Goal: Information Seeking & Learning: Learn about a topic

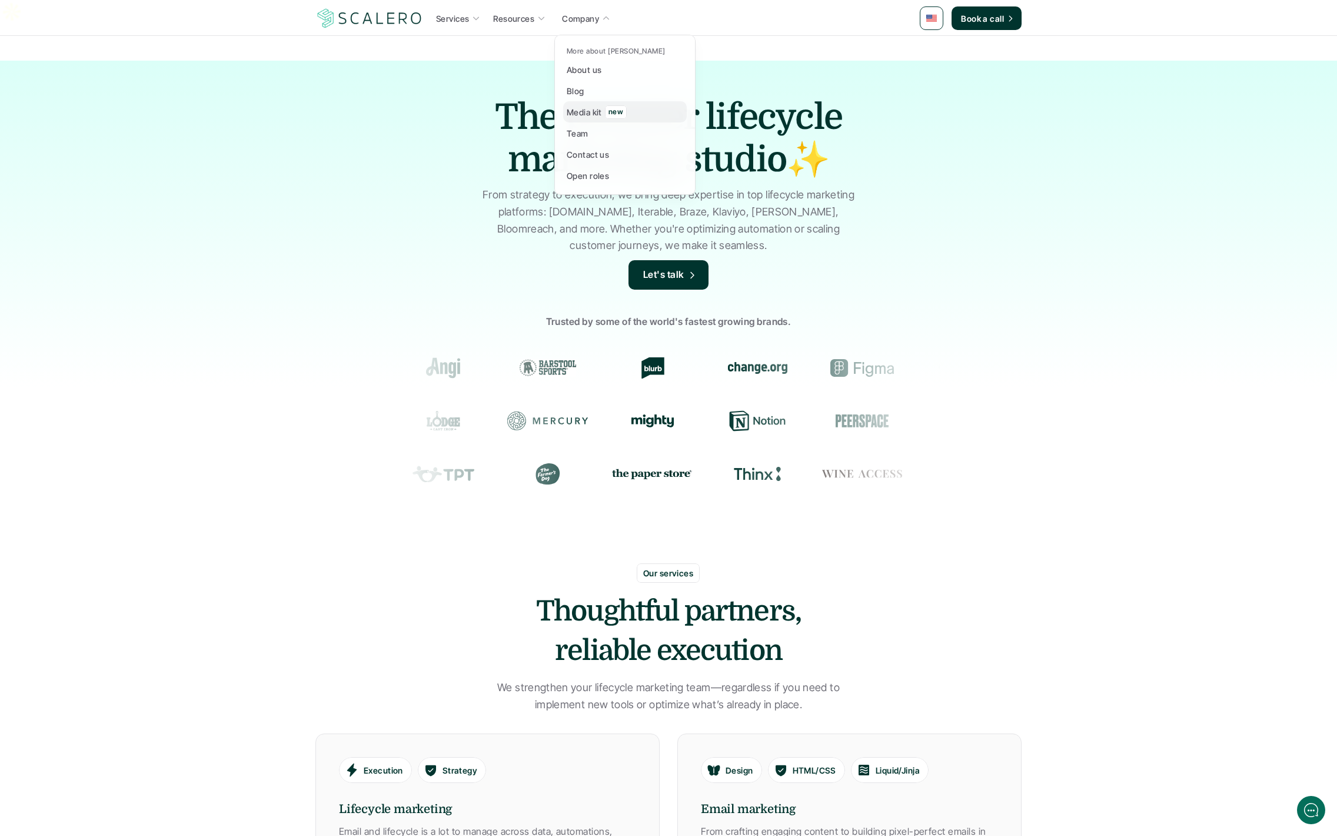
click at [588, 109] on p "Media kit" at bounding box center [584, 112] width 35 height 12
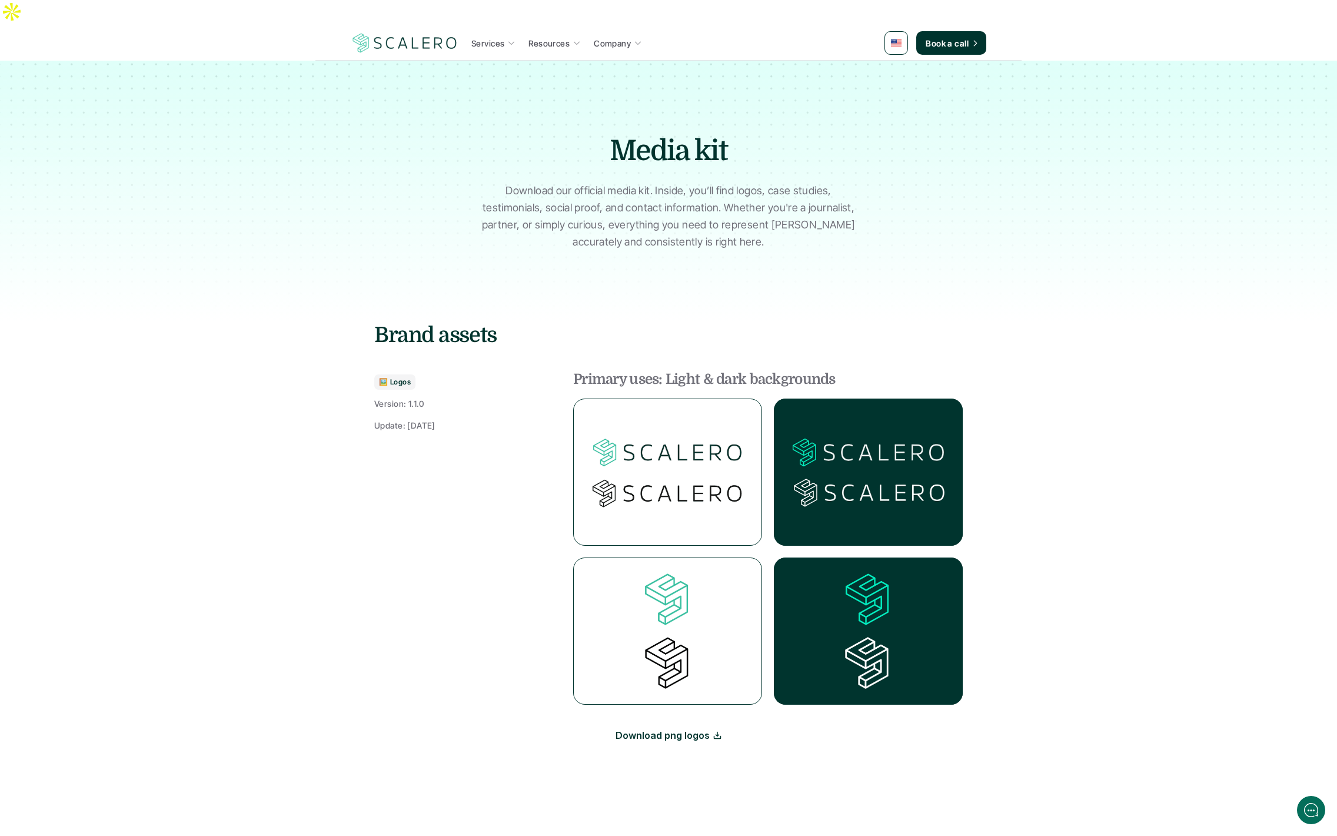
click at [364, 32] on img at bounding box center [405, 43] width 108 height 22
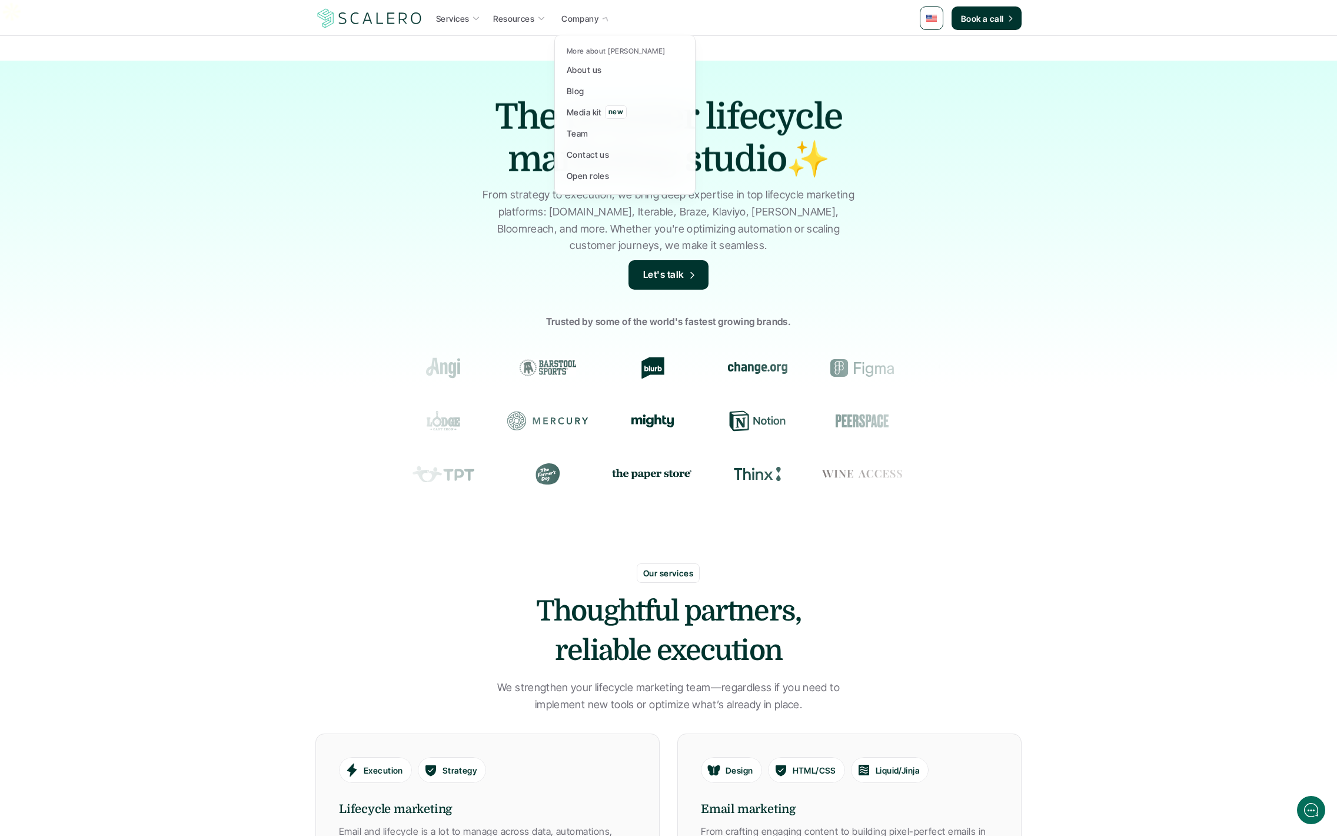
click at [580, 21] on p "Company" at bounding box center [579, 18] width 37 height 12
click at [588, 75] on p "About us" at bounding box center [584, 70] width 35 height 12
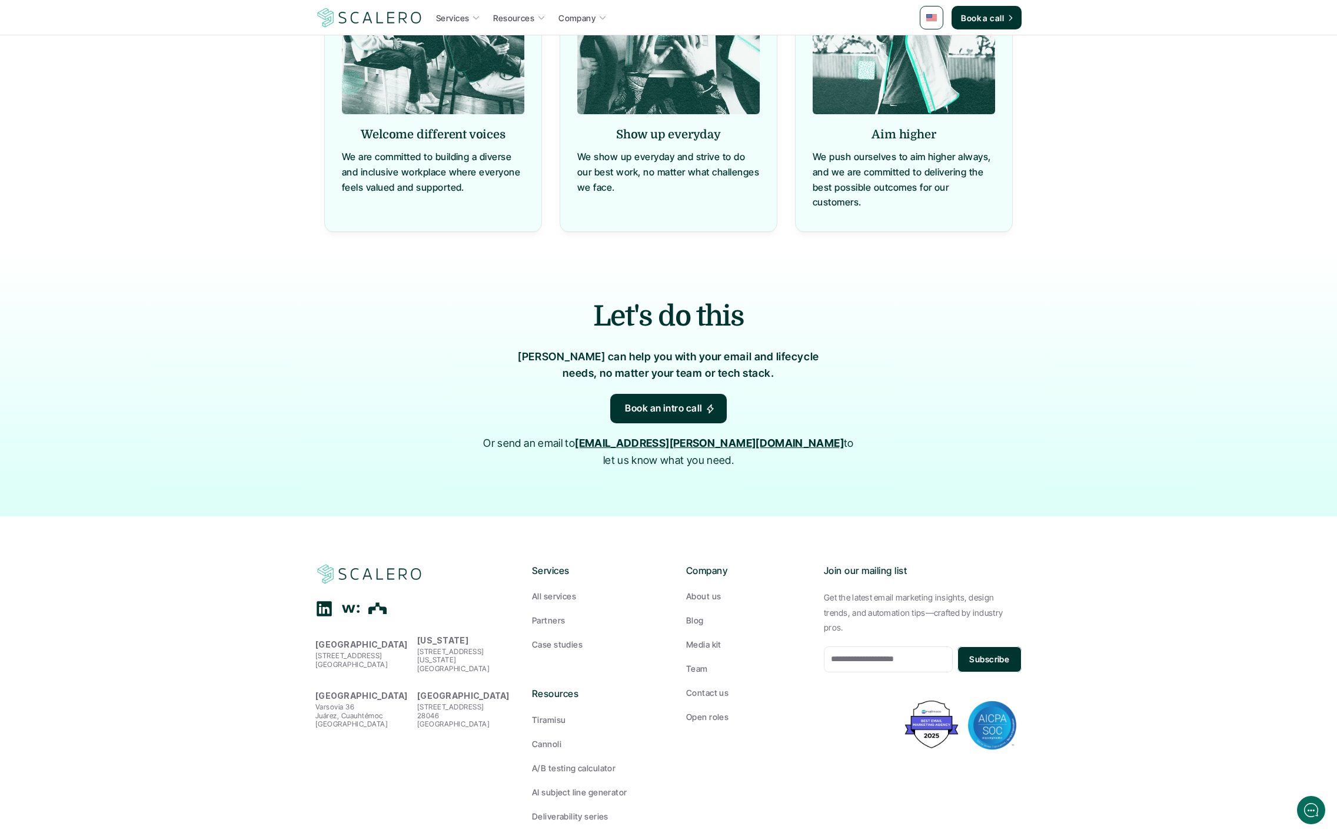
scroll to position [1030, 0]
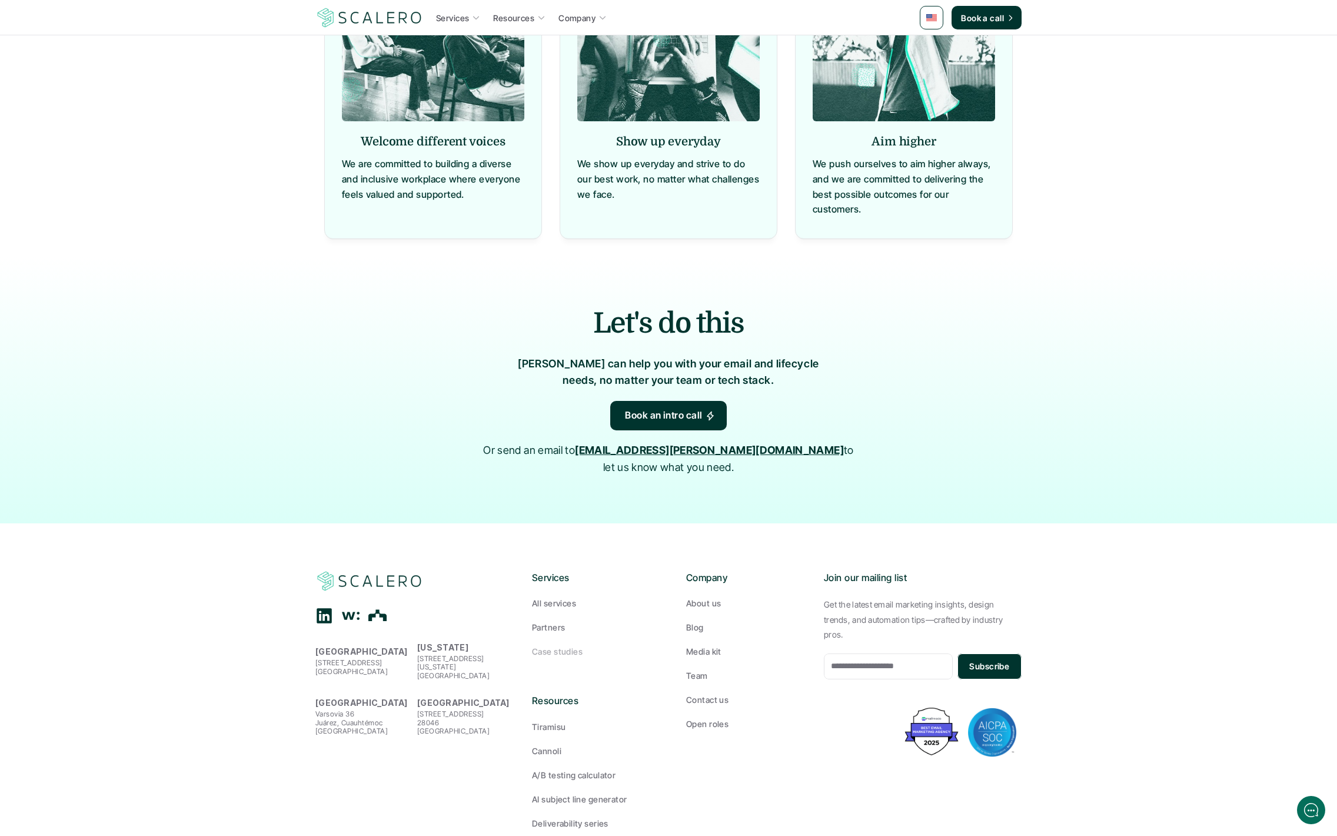
click at [569, 645] on p "Case studies" at bounding box center [557, 651] width 51 height 12
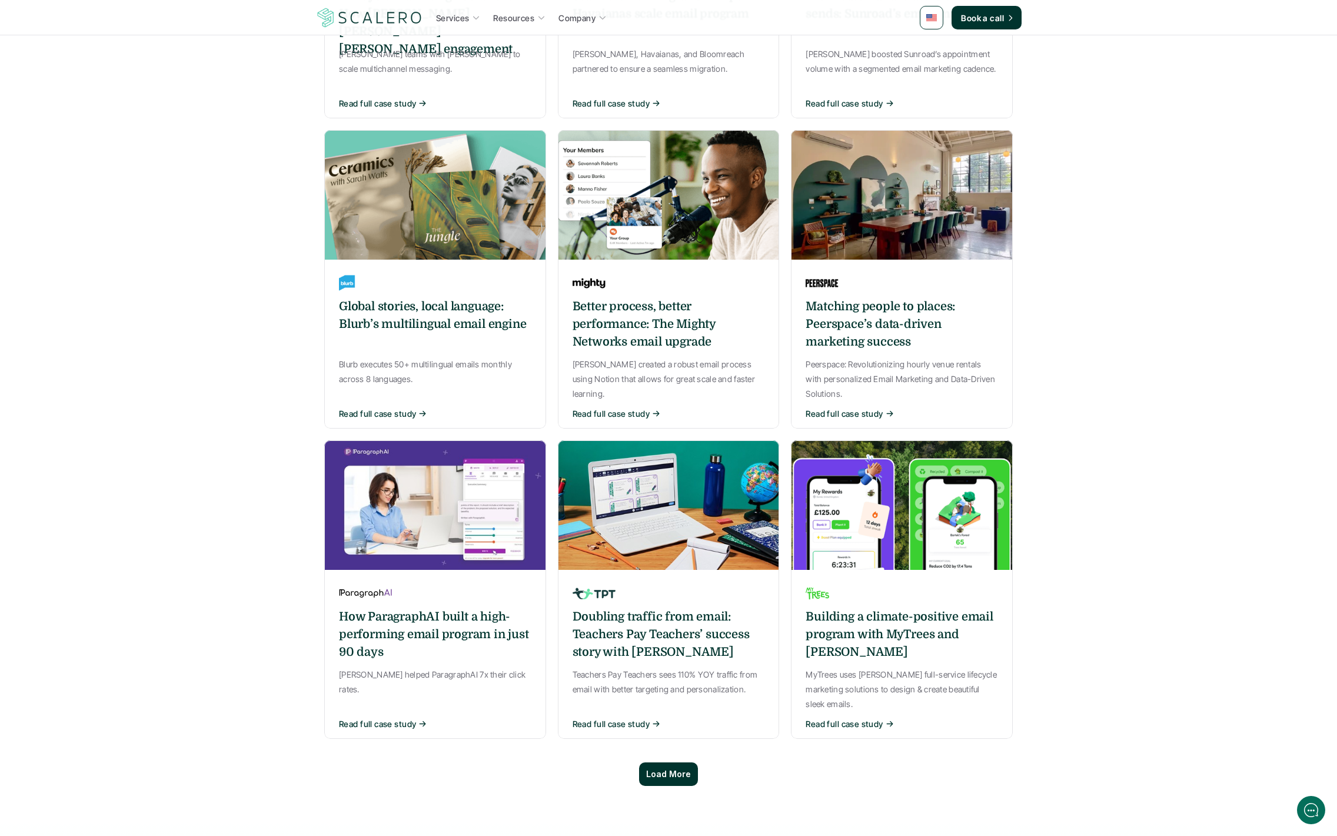
scroll to position [520, 0]
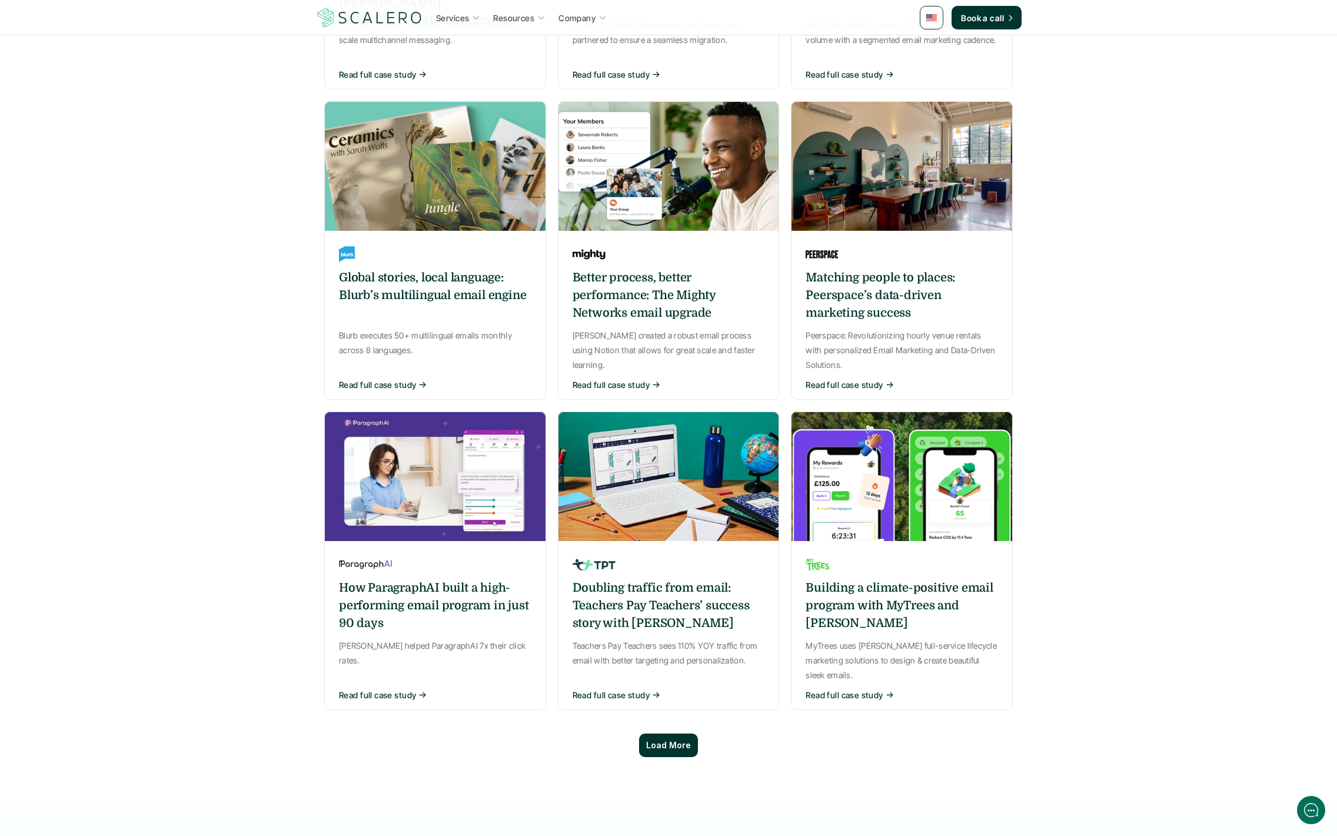
click at [654, 733] on div "Load More" at bounding box center [668, 745] width 59 height 24
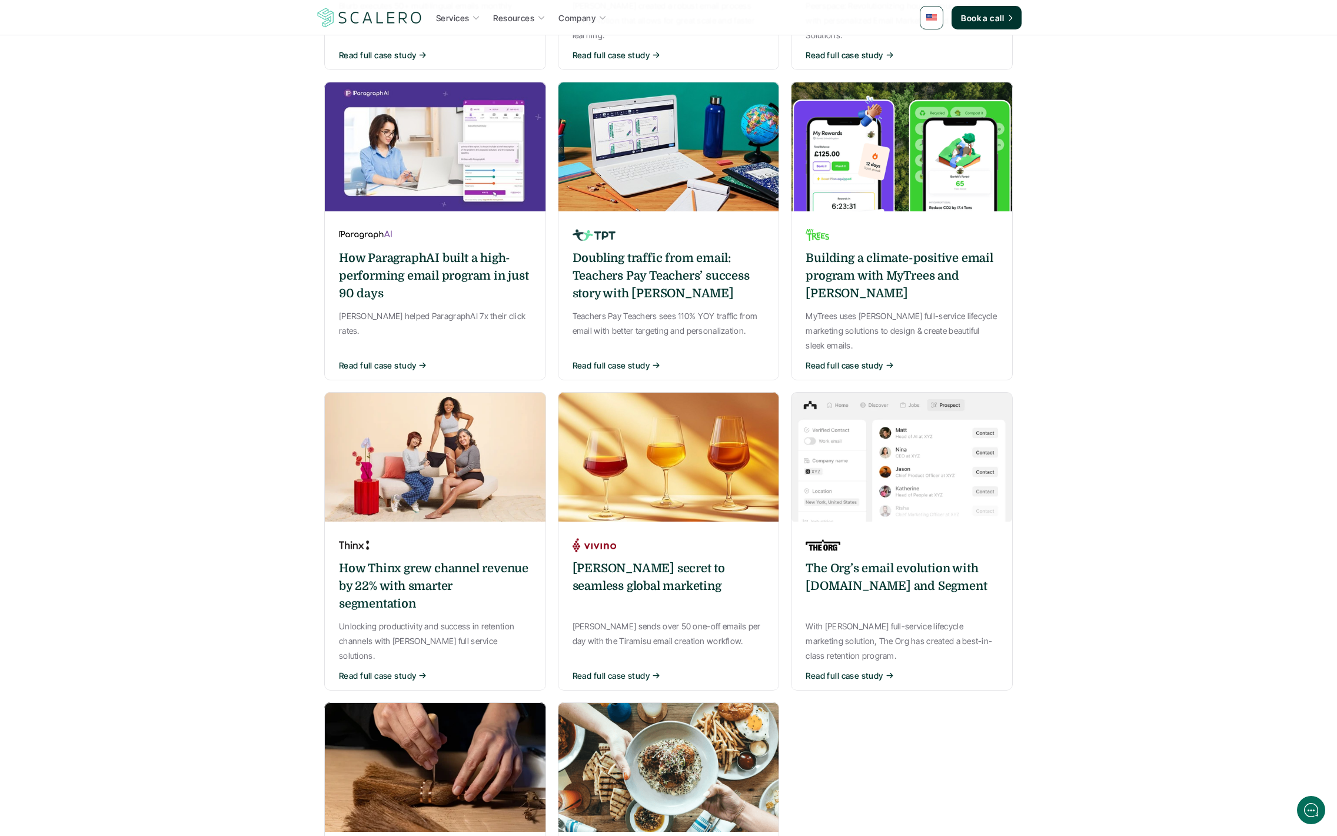
scroll to position [958, 0]
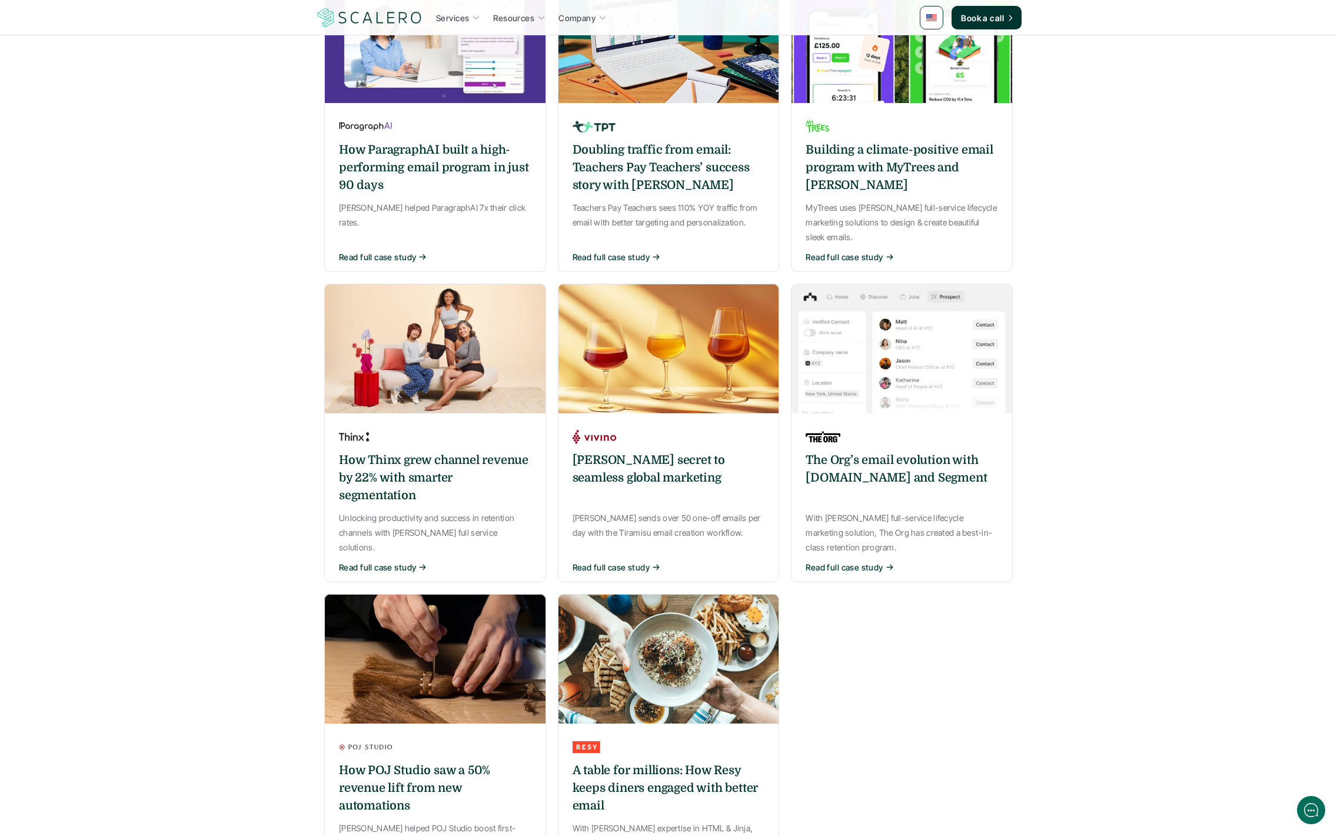
click at [601, 451] on h6 "[PERSON_NAME] secret to seamless global marketing" at bounding box center [669, 468] width 192 height 35
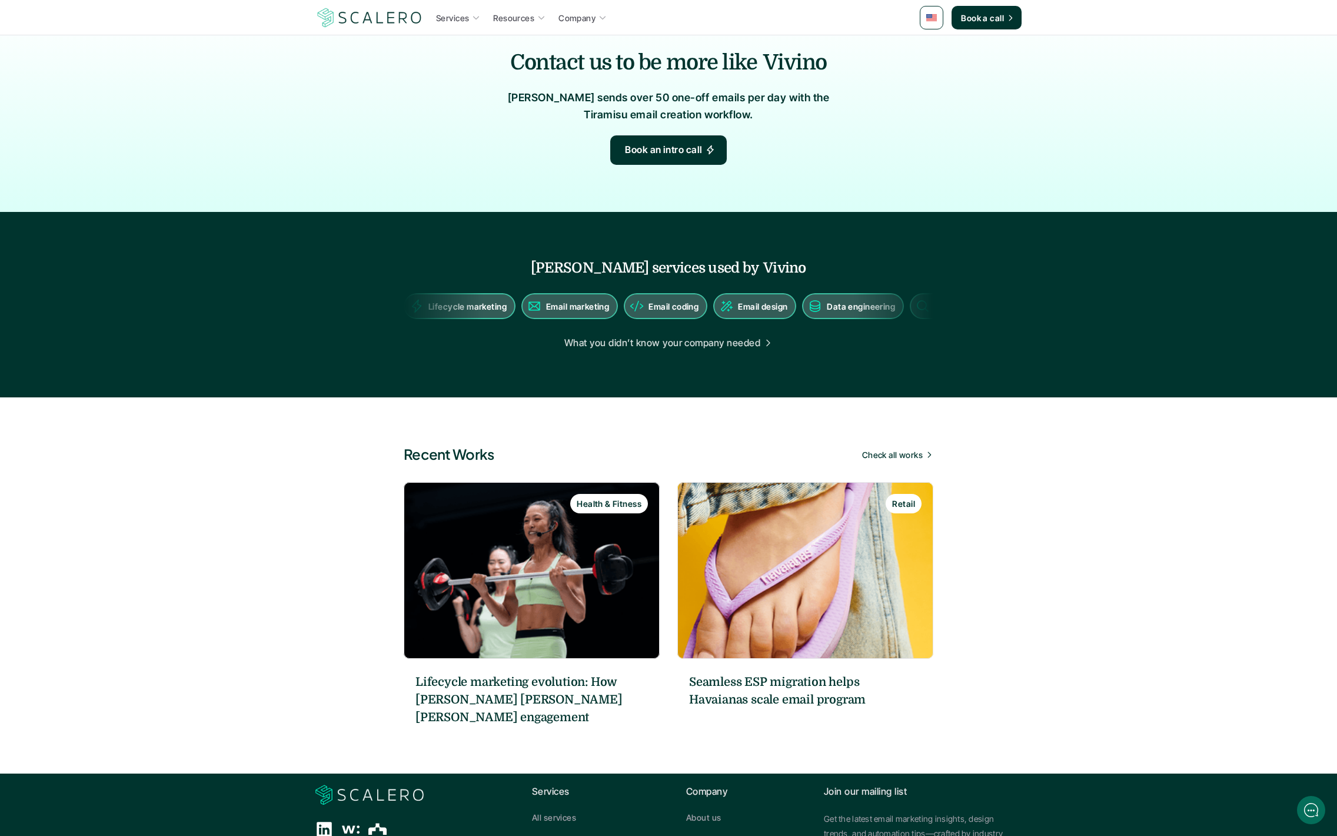
scroll to position [1174, 0]
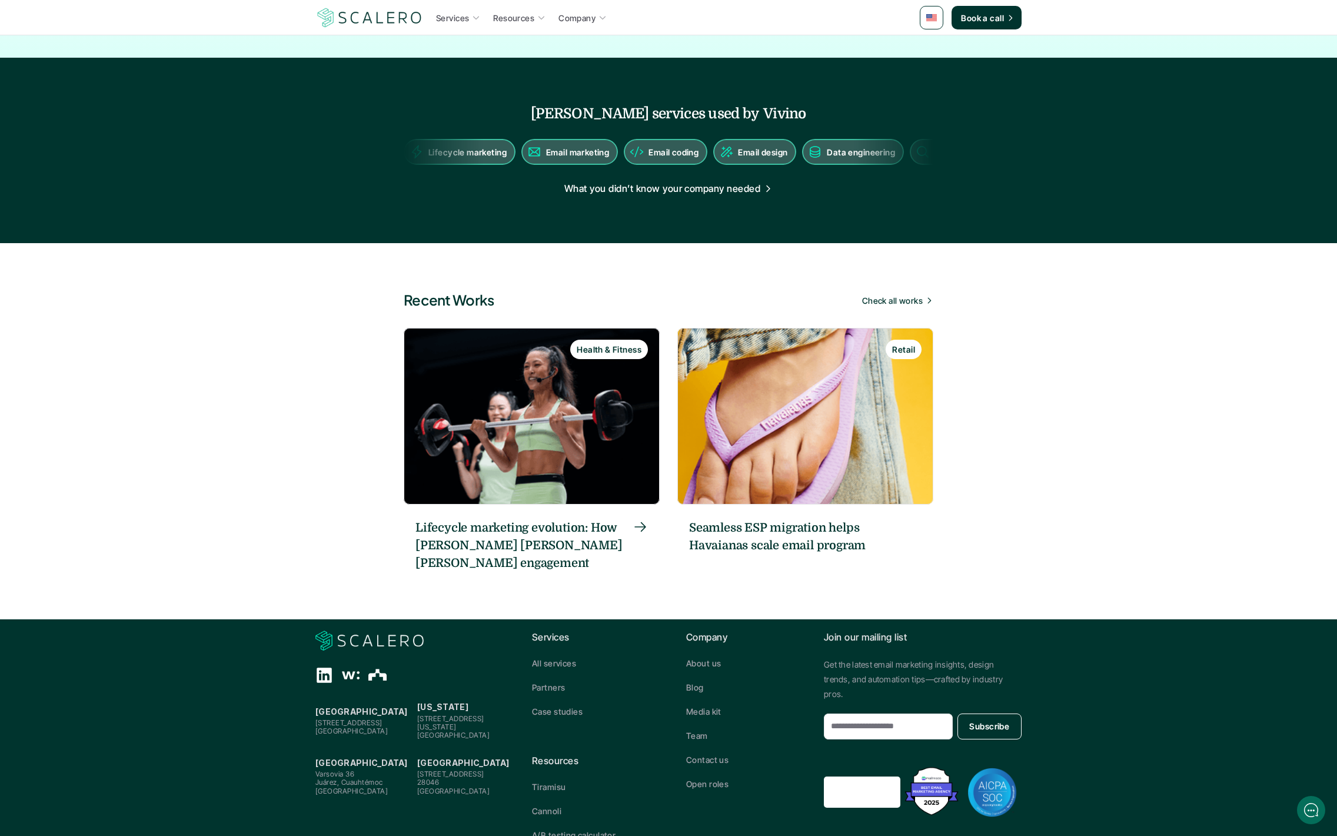
click at [497, 519] on h6 "Lifecycle marketing evolution: How [PERSON_NAME] [PERSON_NAME] [PERSON_NAME] en…" at bounding box center [522, 545] width 215 height 53
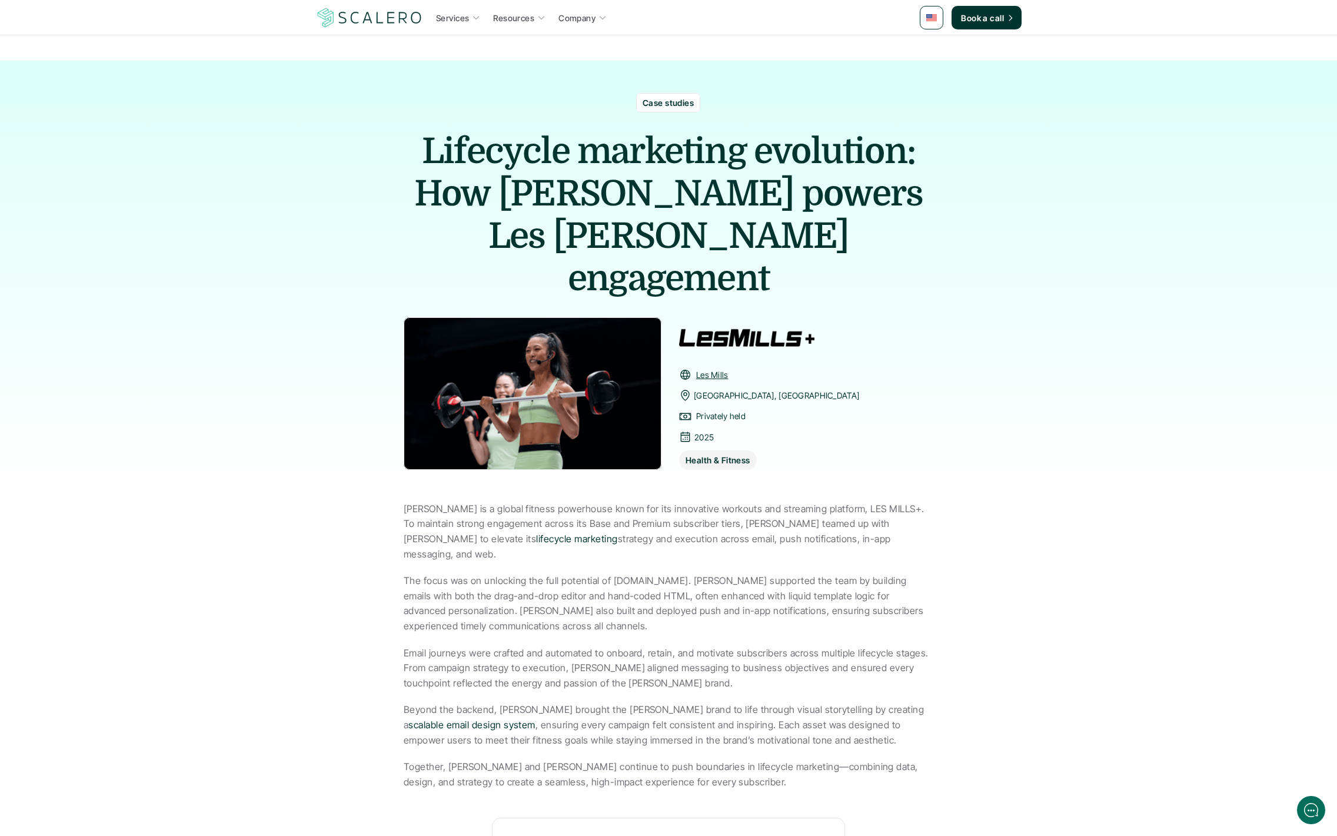
click at [361, 25] on img at bounding box center [369, 17] width 108 height 22
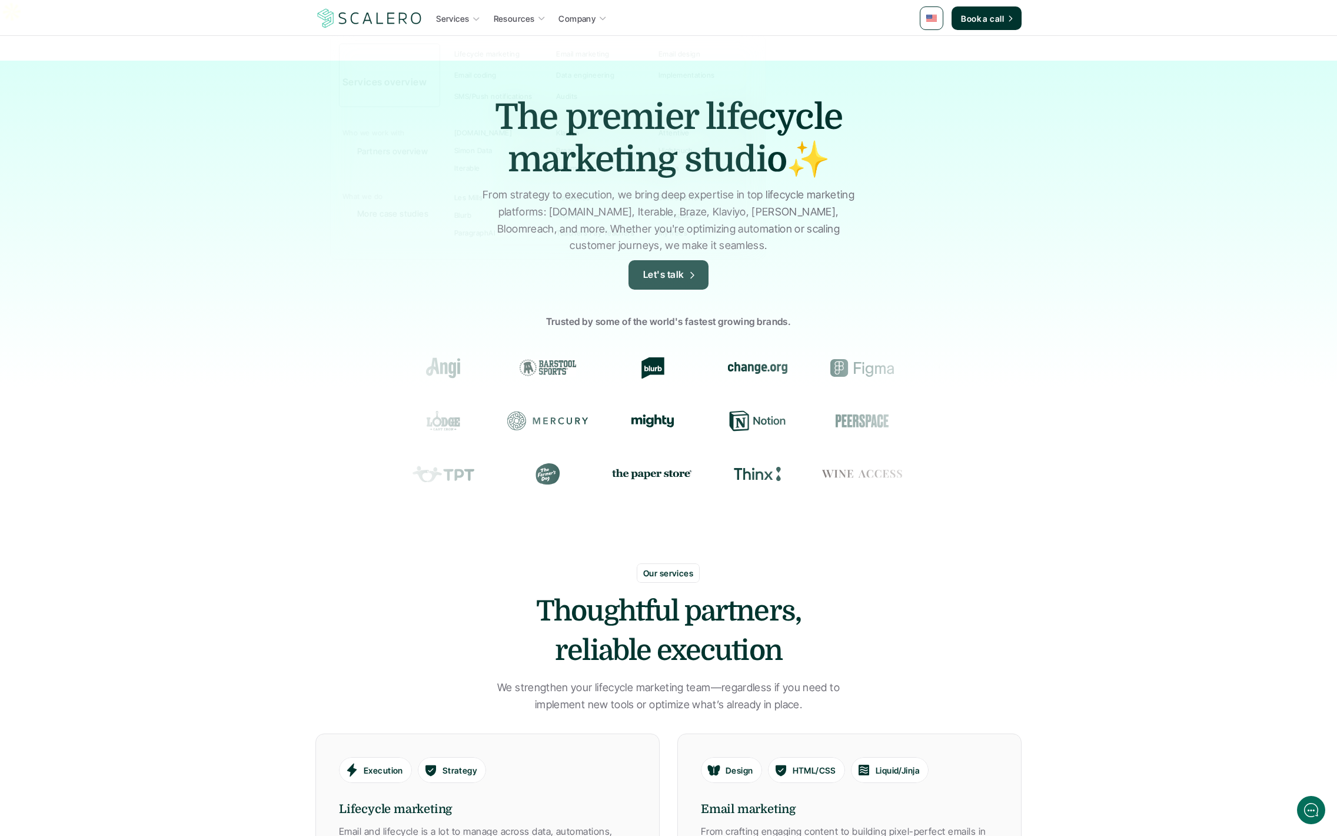
scroll to position [7, 0]
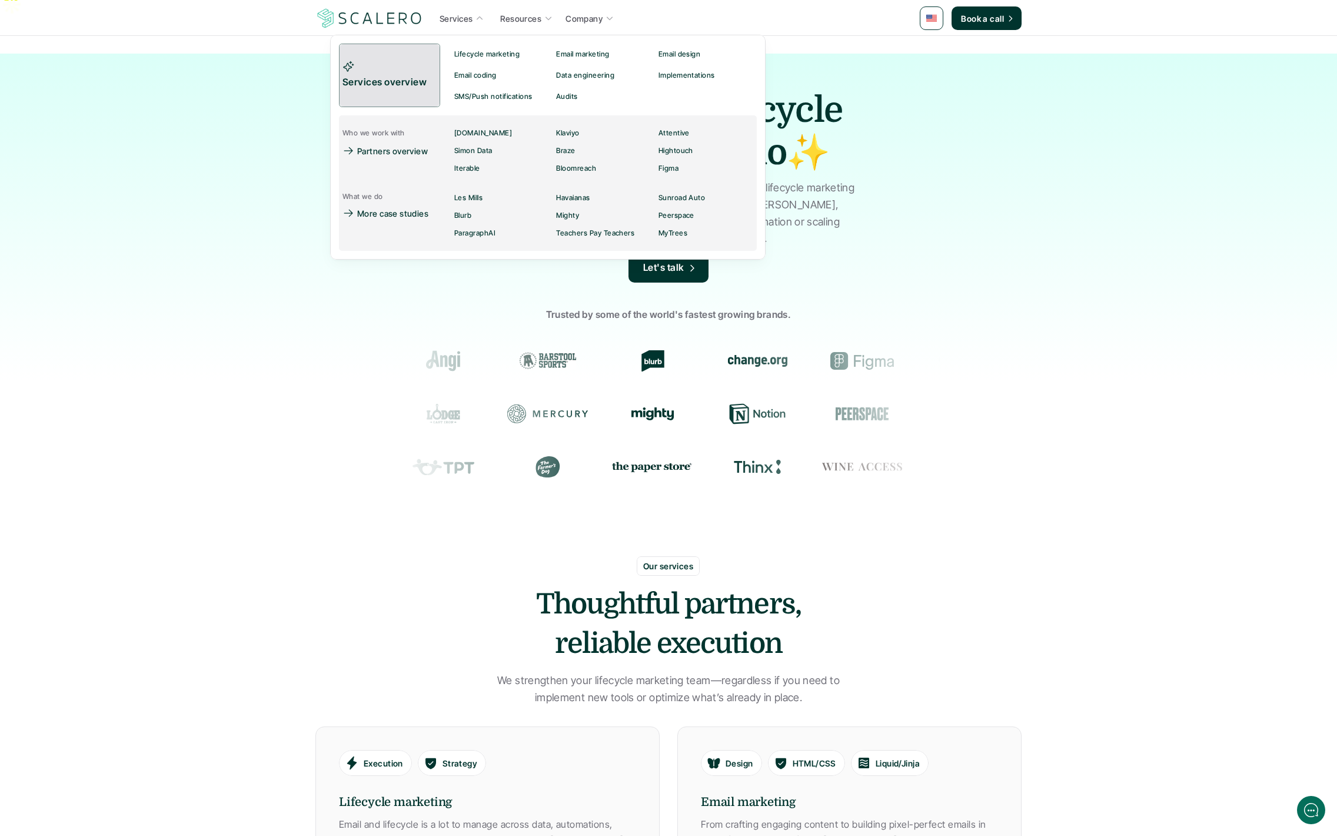
click at [396, 90] on link "Services overview" at bounding box center [389, 76] width 101 height 64
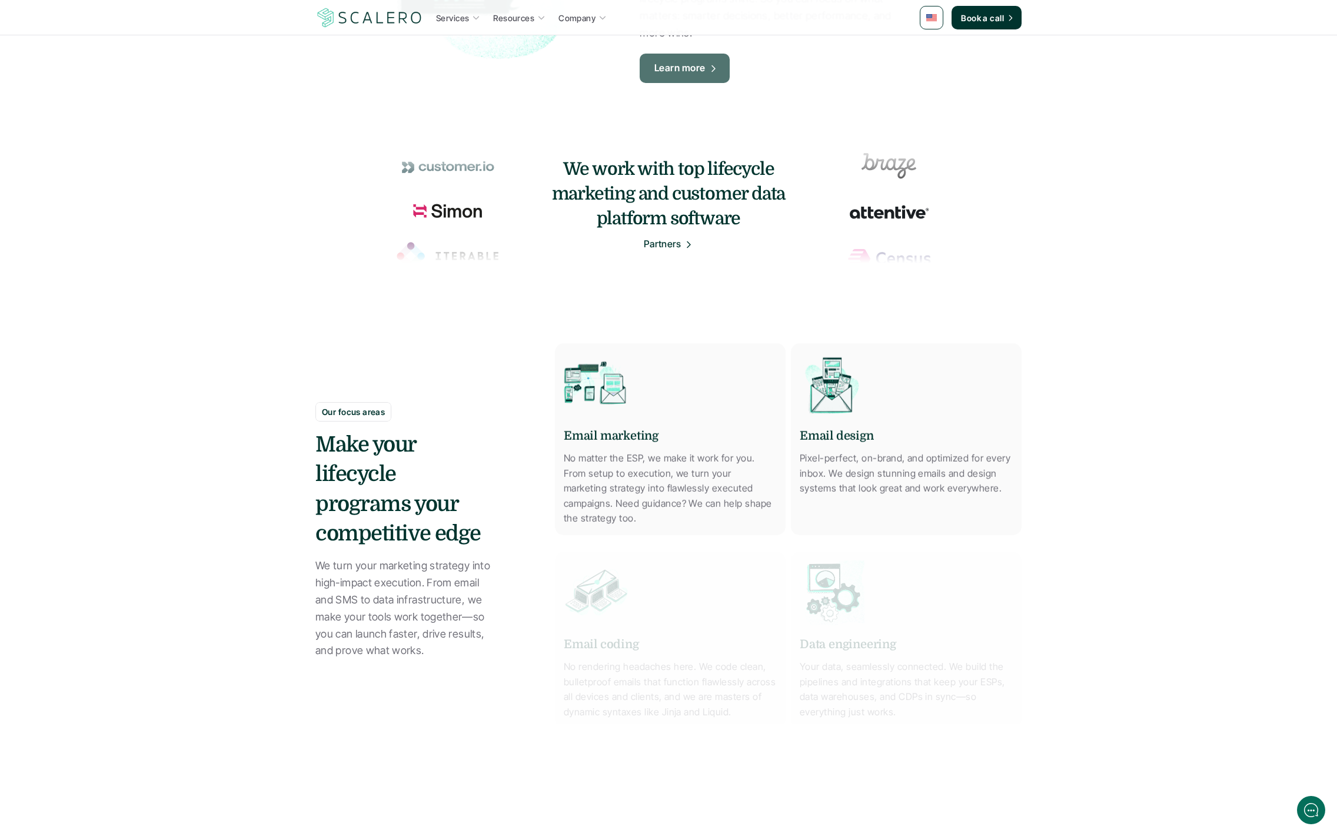
scroll to position [422, 0]
